Goal: Task Accomplishment & Management: Manage account settings

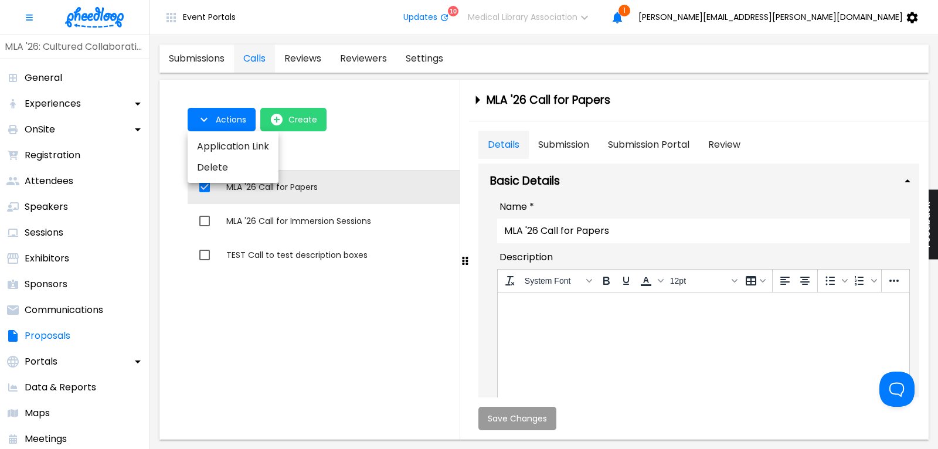
click at [303, 219] on div at bounding box center [469, 224] width 938 height 449
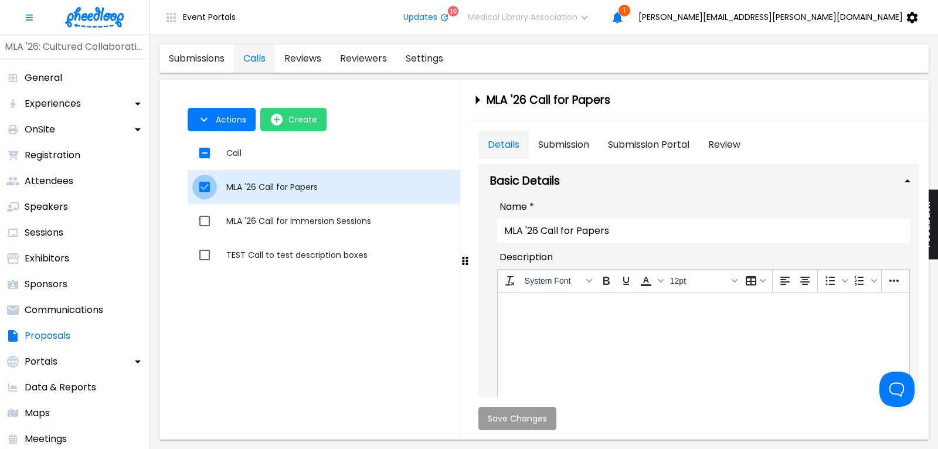
click at [206, 186] on input "checkbox" at bounding box center [204, 187] width 25 height 25
checkbox input "false"
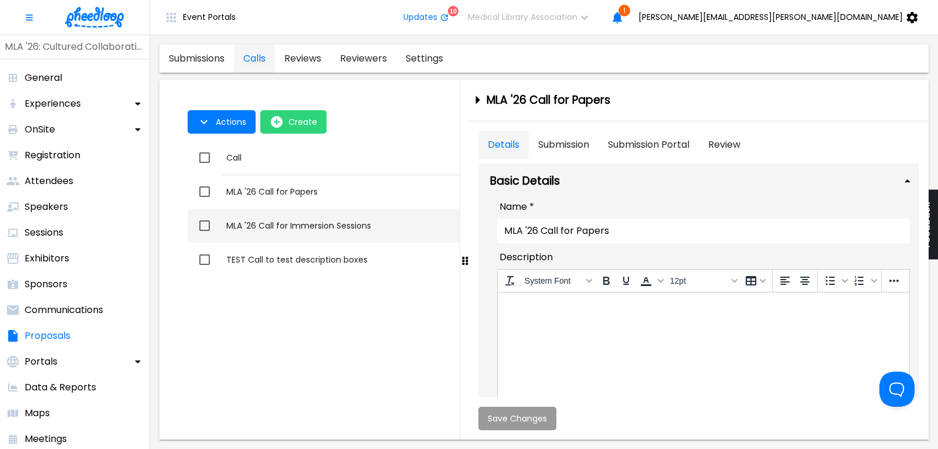
click at [202, 224] on input "checkbox" at bounding box center [204, 225] width 25 height 25
checkbox input "true"
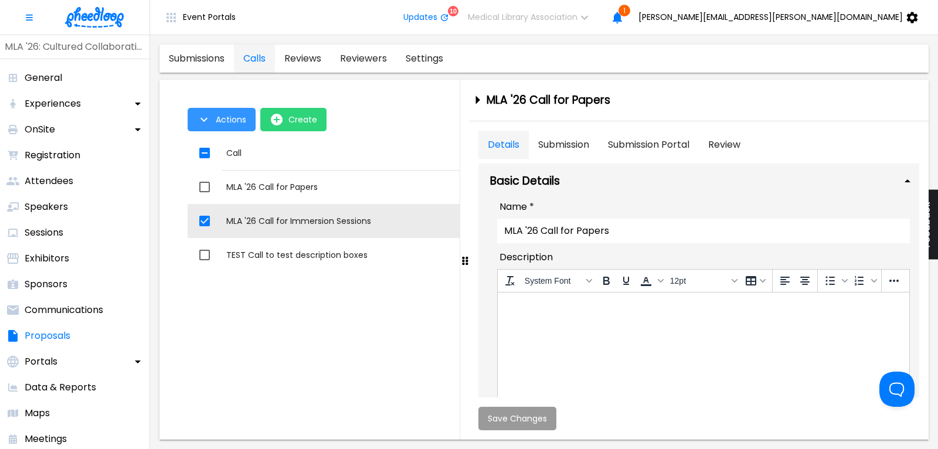
click at [222, 126] on button "Actions" at bounding box center [222, 119] width 68 height 23
click at [228, 146] on li "Application Link" at bounding box center [233, 146] width 91 height 21
click at [476, 97] on div at bounding box center [469, 224] width 938 height 449
click at [476, 97] on icon "close-drawer" at bounding box center [477, 100] width 21 height 21
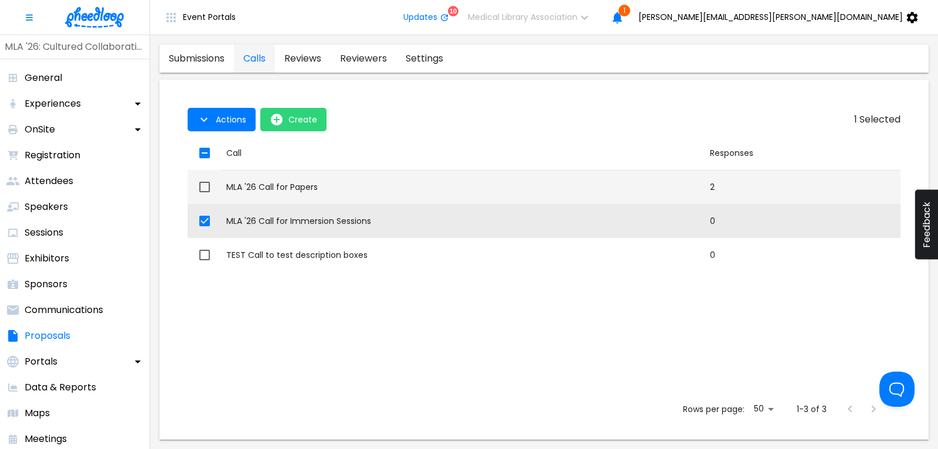
click at [287, 186] on div "MLA '26 Call for Papers" at bounding box center [463, 187] width 475 height 12
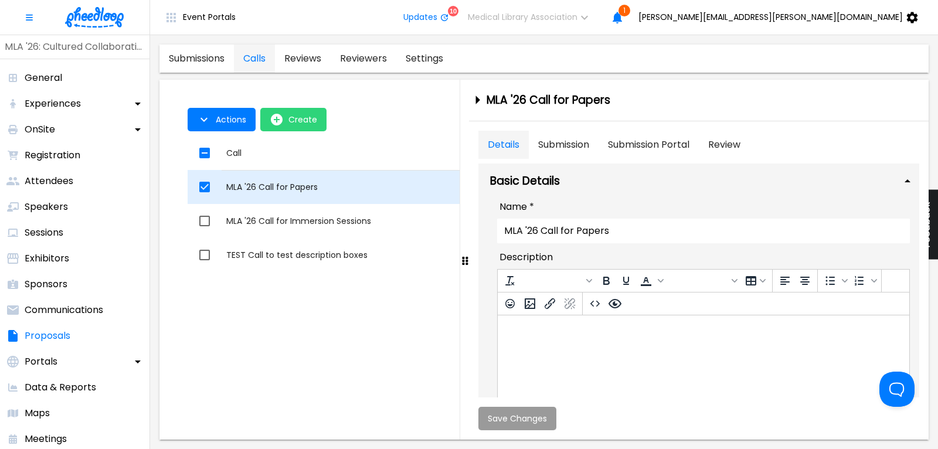
checkbox input "true"
checkbox input "false"
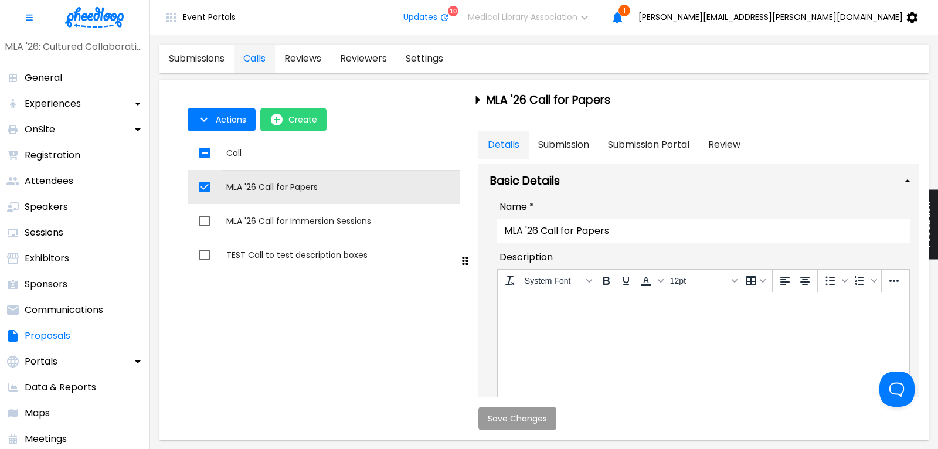
click at [209, 59] on link "submissions" at bounding box center [197, 59] width 74 height 28
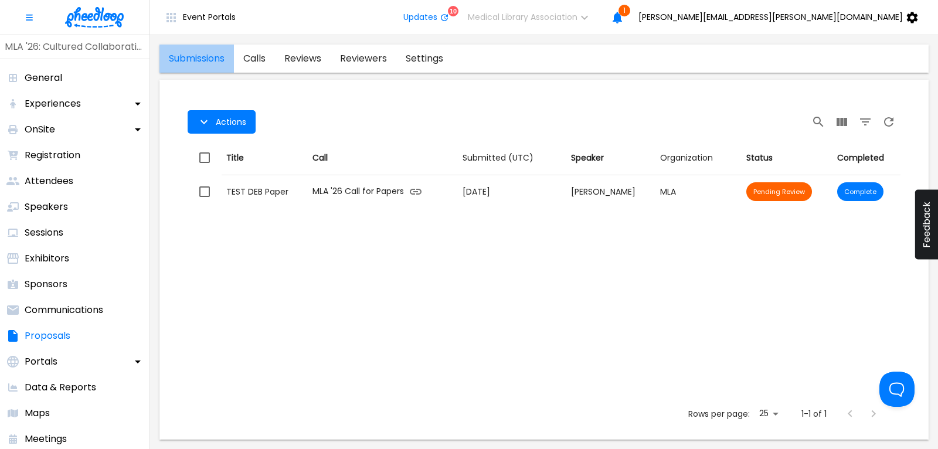
click at [205, 60] on link "submissions" at bounding box center [197, 59] width 74 height 28
click at [260, 58] on link "calls" at bounding box center [254, 59] width 41 height 28
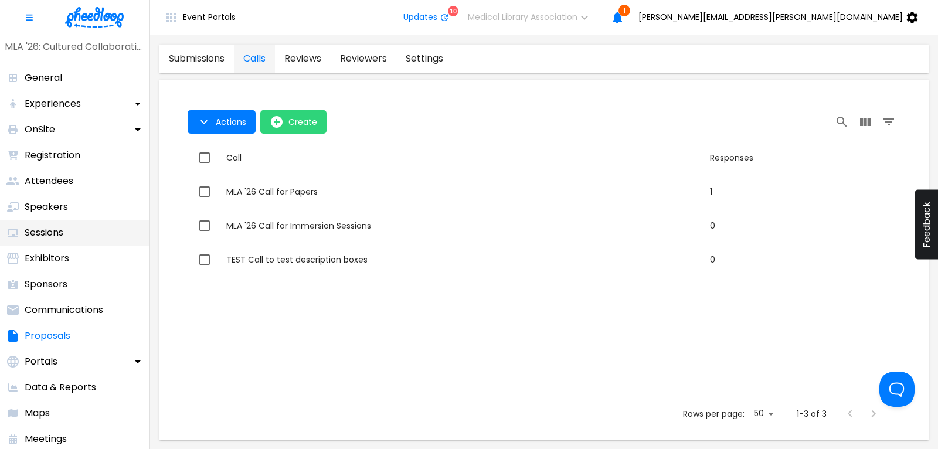
click at [48, 228] on p "Sessions" at bounding box center [44, 233] width 39 height 14
